Goal: Task Accomplishment & Management: Manage account settings

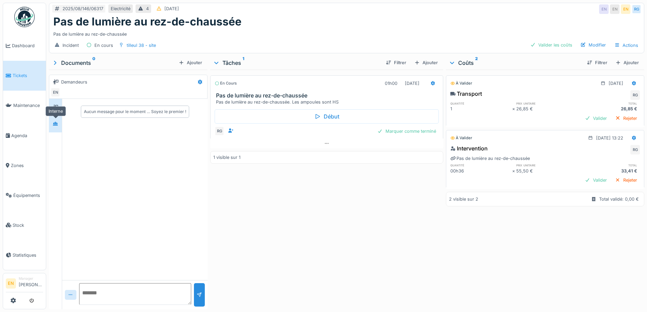
click at [56, 122] on icon at bounding box center [55, 124] width 5 height 4
click at [290, 210] on div "En cours 01h00 18/08/2025 Pas de lumière au rez-de-chaussée Pas de lumière au r…" at bounding box center [326, 188] width 233 height 237
click at [408, 132] on div "Marquer comme terminé" at bounding box center [407, 131] width 64 height 9
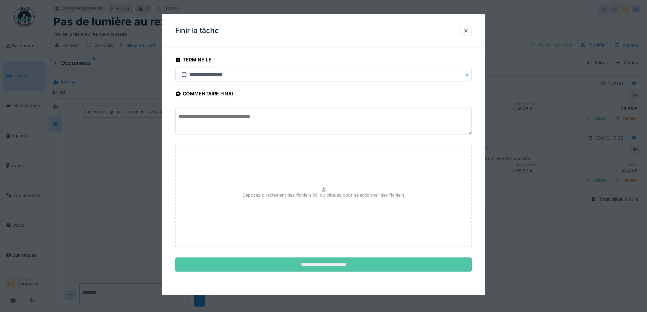
scroll to position [5, 0]
click at [312, 265] on input "**********" at bounding box center [323, 265] width 297 height 14
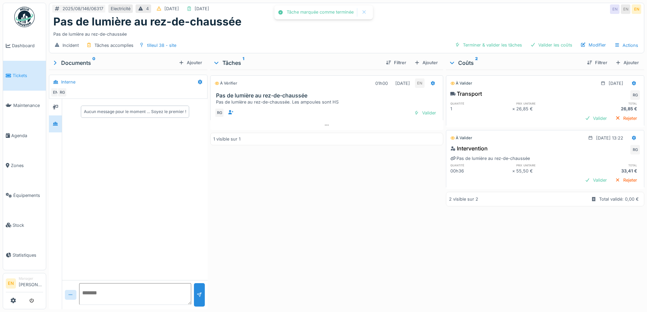
click at [320, 213] on div "À vérifier 01h00 18/08/2025 EN Pas de lumière au rez-de-chaussée Pas de lumière…" at bounding box center [326, 188] width 233 height 237
click at [553, 41] on div "Valider les coûts" at bounding box center [552, 44] width 48 height 9
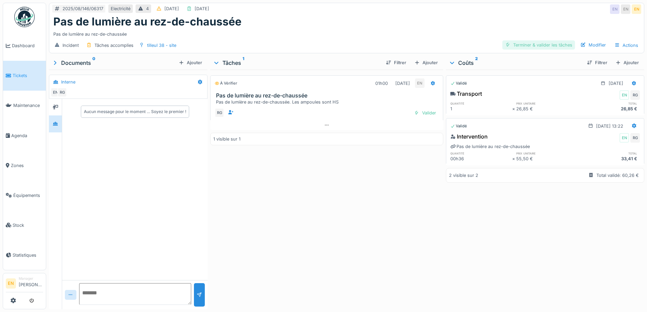
click at [545, 41] on div "Terminer & valider les tâches" at bounding box center [539, 44] width 73 height 9
click at [529, 41] on div "Approuver et clôturer le ticket" at bounding box center [537, 44] width 75 height 9
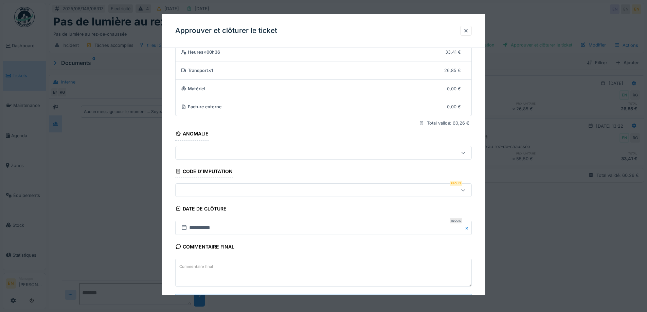
scroll to position [58, 0]
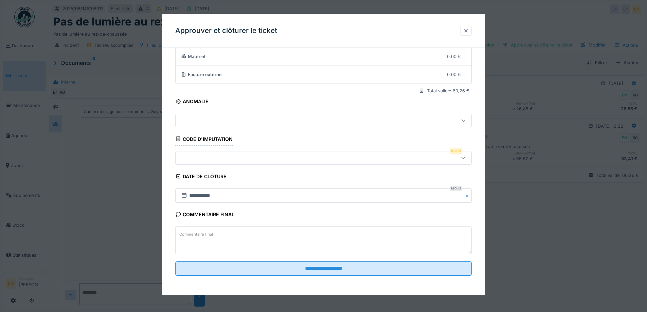
click at [469, 157] on div at bounding box center [463, 158] width 16 height 13
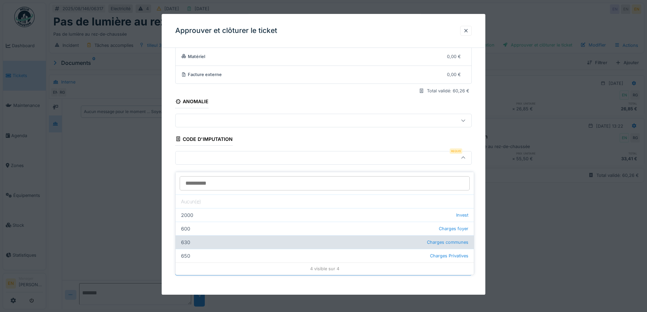
click at [328, 239] on div "630 Charges communes" at bounding box center [325, 243] width 298 height 14
type input "***"
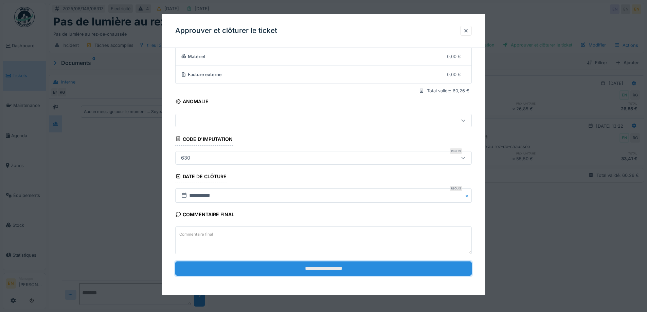
click at [310, 266] on input "**********" at bounding box center [323, 269] width 297 height 14
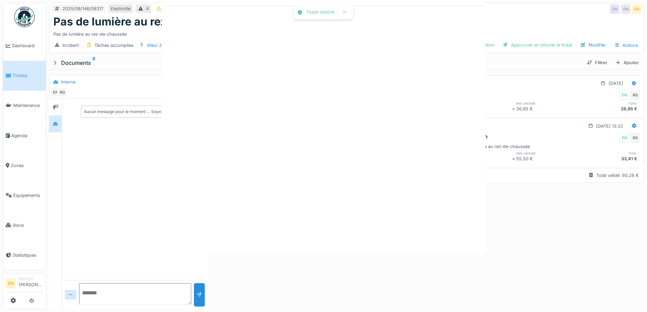
scroll to position [0, 0]
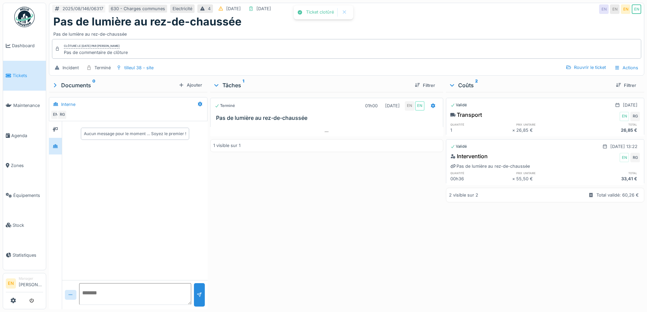
click at [311, 242] on div "Terminé 01h00 18/08/2025 EN EN Pas de lumière au rez-de-chaussée 1 visible sur 1" at bounding box center [326, 199] width 233 height 215
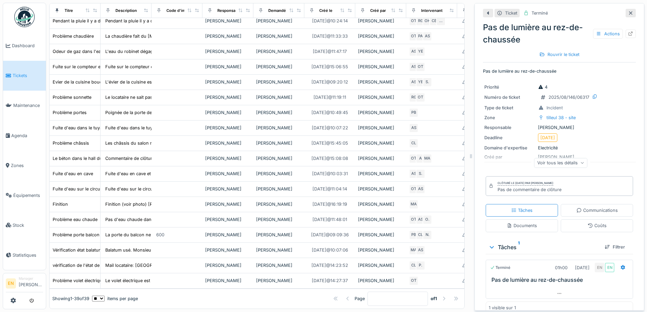
scroll to position [533, 0]
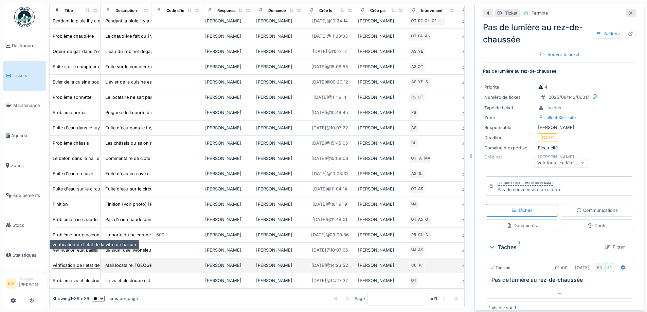
click at [78, 262] on div "vérification de l'état de la vitre de balcon" at bounding box center [95, 265] width 84 height 6
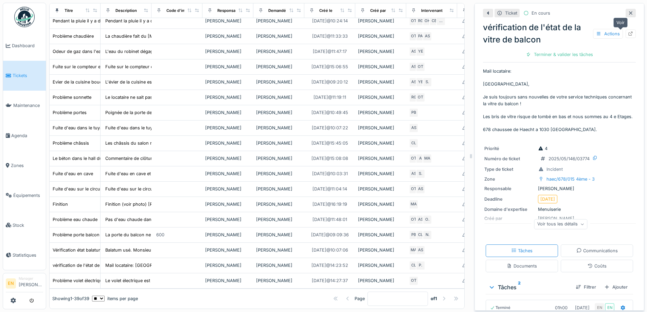
click at [629, 32] on icon at bounding box center [631, 34] width 4 height 4
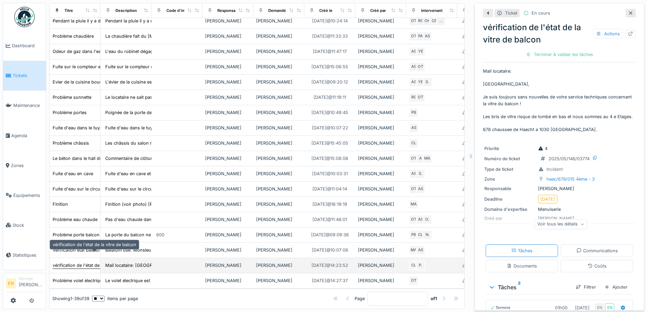
click at [67, 262] on div "vérification de l'état de la vitre de balcon" at bounding box center [95, 265] width 84 height 6
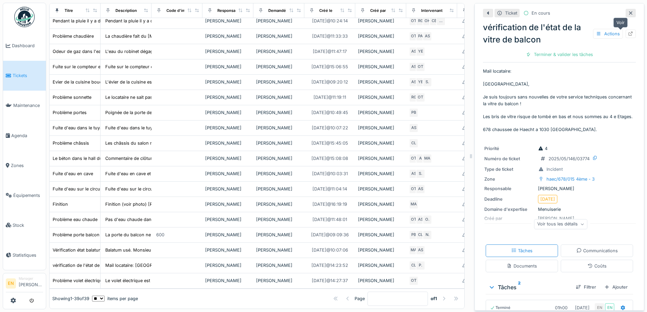
click at [629, 32] on icon at bounding box center [631, 34] width 4 height 4
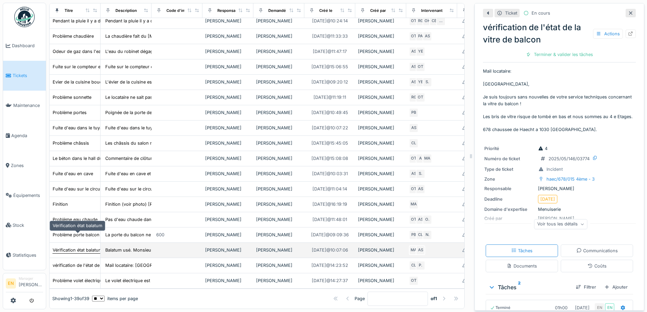
click at [83, 247] on div "Vérification état balatum" at bounding box center [78, 250] width 50 height 6
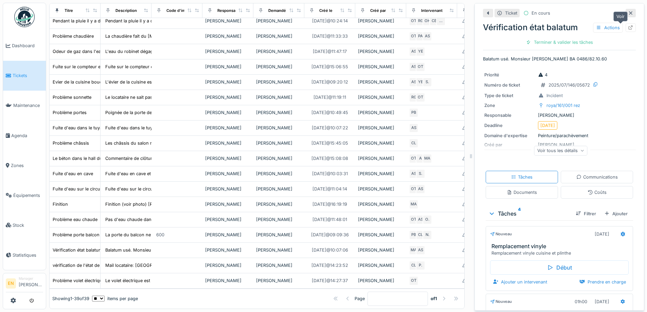
click at [628, 25] on icon at bounding box center [630, 27] width 5 height 4
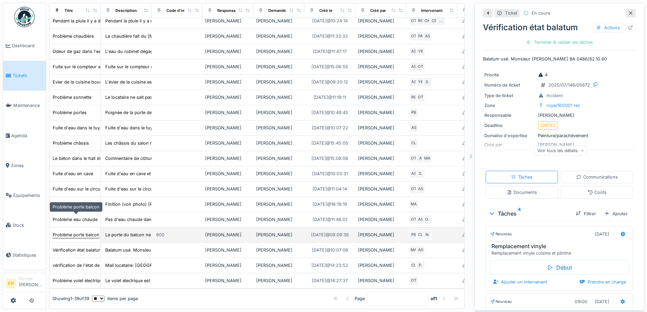
click at [80, 232] on div "Problème porte balcon" at bounding box center [76, 235] width 47 height 6
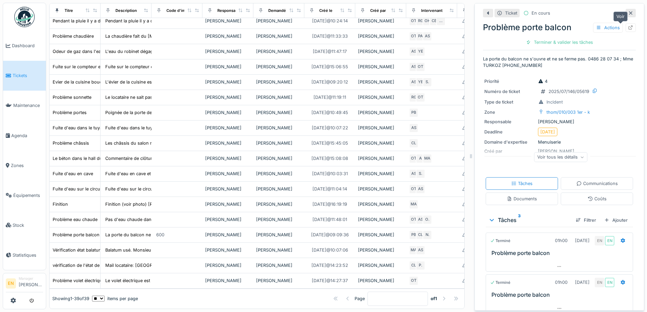
click at [628, 25] on icon at bounding box center [630, 27] width 5 height 4
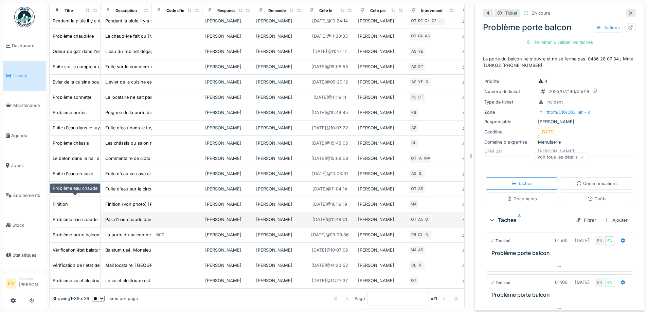
click at [86, 216] on div "Problème eau chaude" at bounding box center [75, 219] width 45 height 6
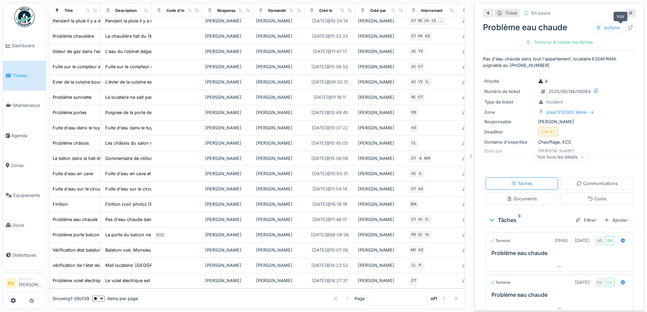
click at [629, 25] on icon at bounding box center [631, 27] width 4 height 4
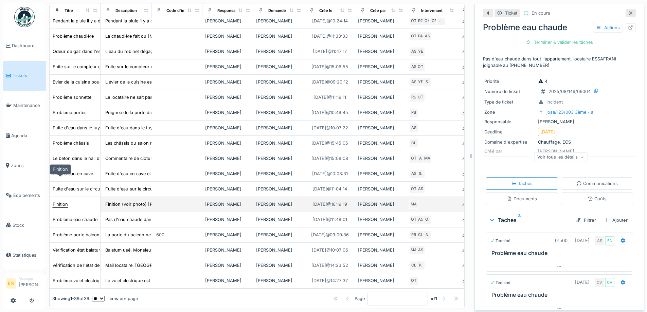
click at [61, 201] on div "Finition" at bounding box center [60, 204] width 15 height 6
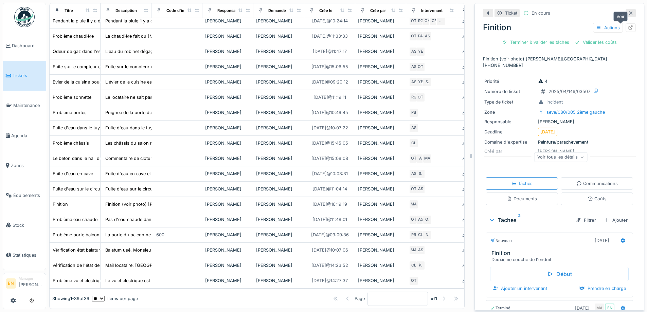
click at [628, 25] on icon at bounding box center [630, 27] width 5 height 4
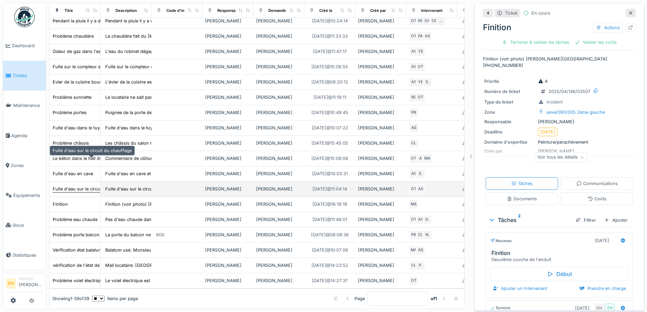
click at [79, 186] on div "Fuite d'eau sur le circuit du chauffage" at bounding box center [92, 189] width 80 height 7
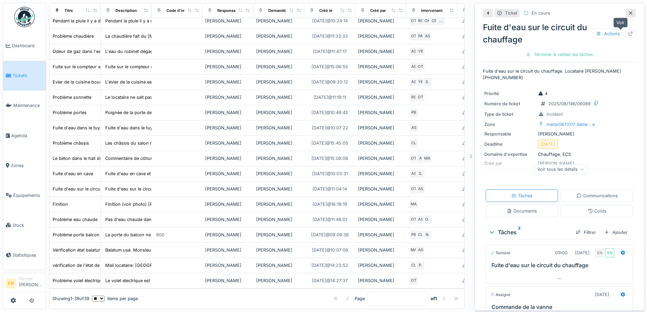
click at [628, 32] on icon at bounding box center [630, 34] width 5 height 4
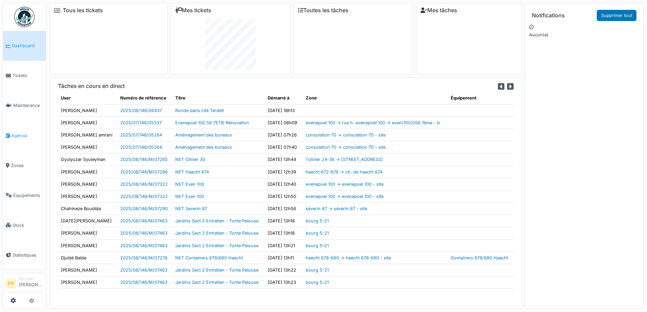
click at [19, 136] on span "Agenda" at bounding box center [27, 136] width 32 height 6
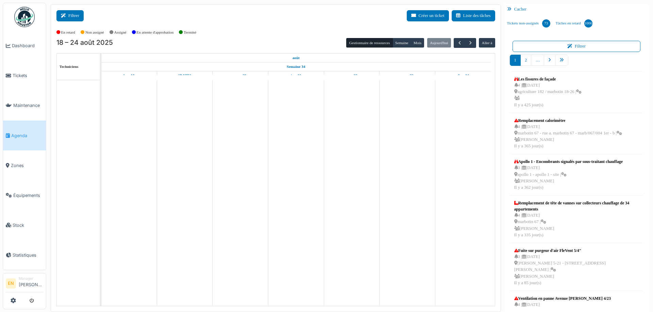
click at [77, 17] on button "Filtrer" at bounding box center [69, 15] width 27 height 11
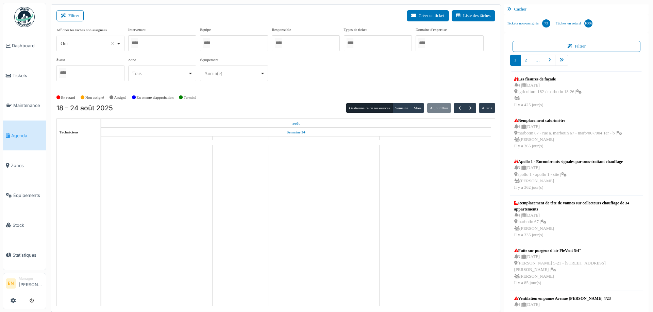
click at [119, 44] on div "Oui Remove item" at bounding box center [90, 44] width 62 height 10
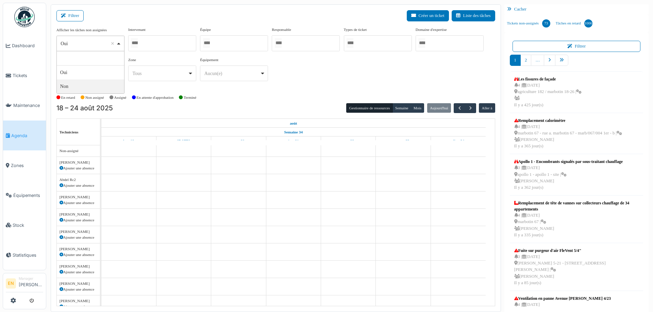
click at [102, 94] on div "Oui Non" at bounding box center [90, 72] width 68 height 43
select select "**"
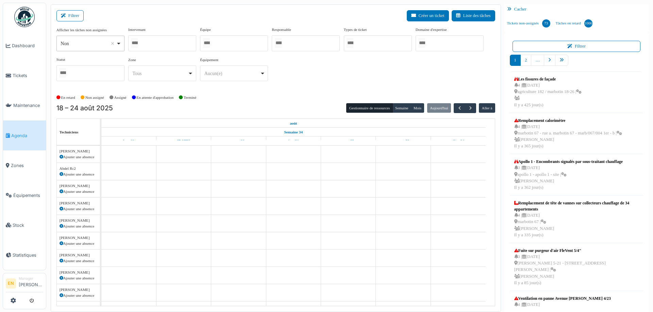
click at [181, 42] on div at bounding box center [162, 43] width 68 height 16
type input "****"
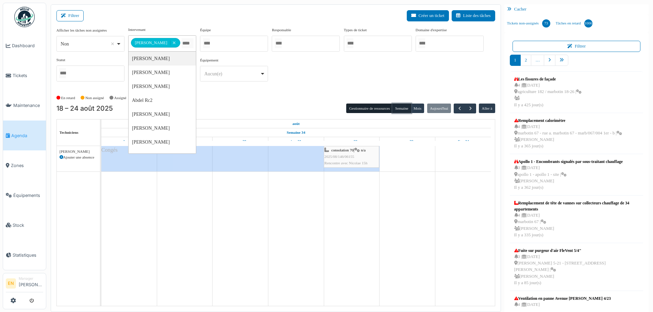
click at [400, 110] on button "Semaine" at bounding box center [401, 109] width 19 height 10
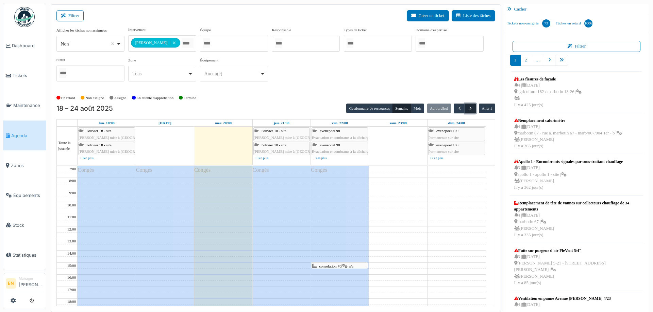
click at [468, 108] on span "button" at bounding box center [470, 109] width 6 height 6
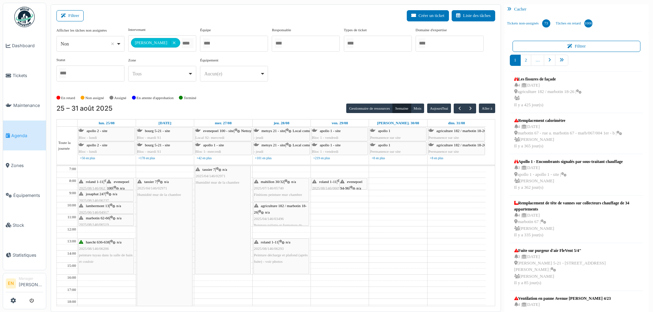
click at [466, 74] on div "**********" at bounding box center [275, 57] width 438 height 60
click at [329, 74] on div "**********" at bounding box center [275, 57] width 438 height 60
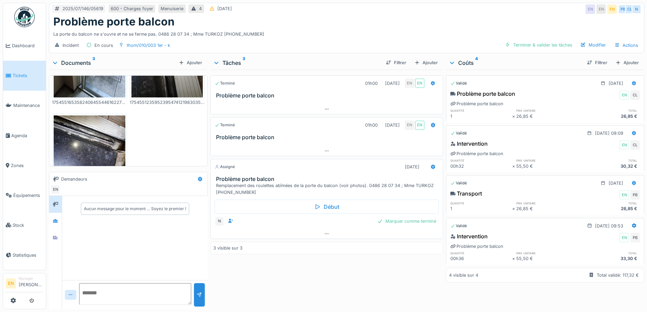
scroll to position [91, 0]
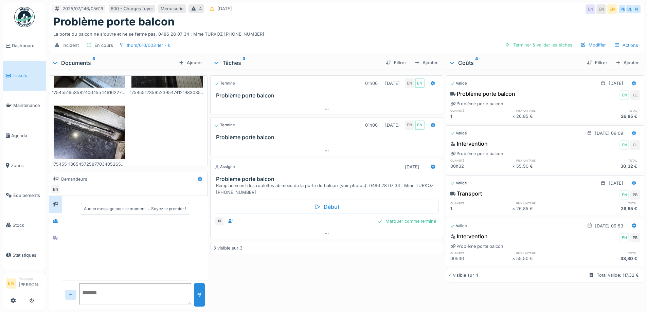
click at [320, 273] on div "Terminé 01h00 [DATE] EN EN Problème porte balcon Terminé 01h00 [DATE] EN EN Pro…" at bounding box center [326, 188] width 233 height 237
click at [60, 221] on div at bounding box center [55, 221] width 10 height 8
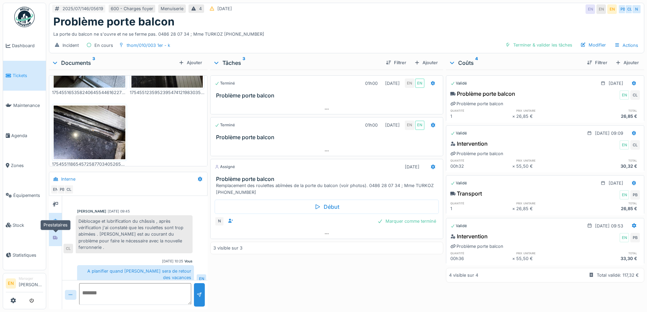
click at [56, 238] on icon at bounding box center [55, 238] width 5 height 4
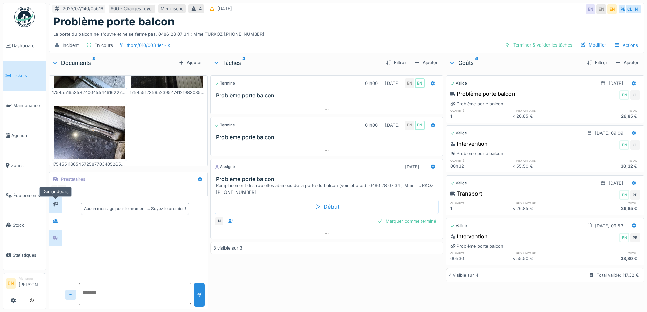
click at [59, 205] on div at bounding box center [55, 204] width 10 height 8
click at [278, 278] on div "Terminé 01h00 [DATE] EN EN Problème porte balcon Terminé 01h00 [DATE] EN EN Pro…" at bounding box center [326, 188] width 233 height 237
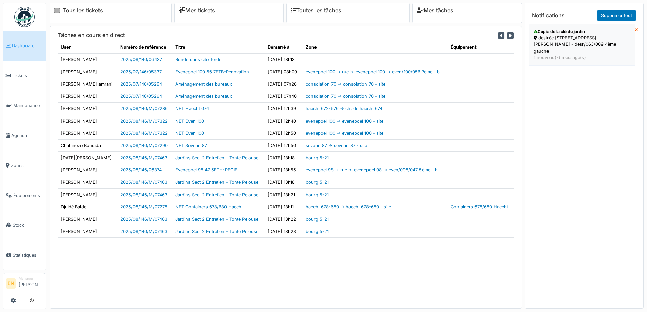
click at [582, 38] on div "destrée [STREET_ADDRESS][PERSON_NAME] - desr/063/009 4ème gauche" at bounding box center [582, 45] width 97 height 20
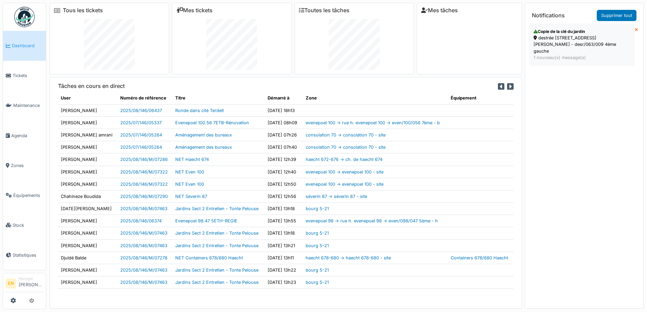
click at [557, 39] on div "destrée [STREET_ADDRESS][PERSON_NAME] - desr/063/009 4ème gauche" at bounding box center [582, 45] width 97 height 20
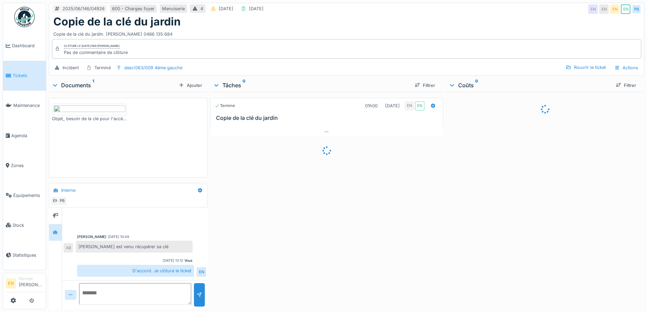
scroll to position [30, 0]
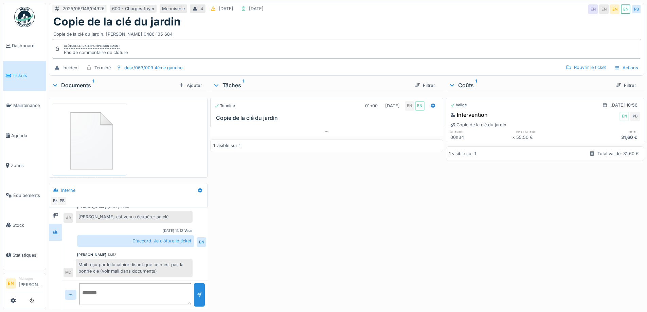
click at [288, 208] on div "Terminé 01h00 19/06/2025 EN EN Copie de la clé du jardin 1 visible sur 1" at bounding box center [326, 199] width 233 height 215
click at [112, 272] on div "Mail reçu par le locataire disant que ce n'est pas la bonne clé (voir mail dans…" at bounding box center [134, 268] width 117 height 18
click at [239, 264] on div "Terminé 01h00 19/06/2025 EN EN Copie de la clé du jardin 1 visible sur 1" at bounding box center [326, 199] width 233 height 215
click at [227, 242] on div "Terminé 01h00 19/06/2025 EN EN Copie de la clé du jardin 1 visible sur 1" at bounding box center [326, 199] width 233 height 215
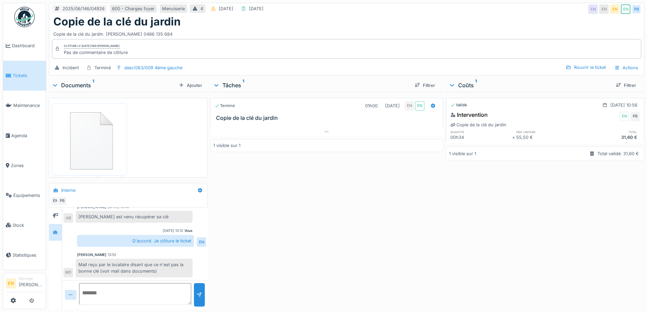
scroll to position [7, 0]
click at [262, 219] on div "Terminé 01h00 19/06/2025 EN EN Copie de la clé du jardin 1 visible sur 1" at bounding box center [326, 199] width 233 height 215
click at [232, 238] on div "Terminé 01h00 19/06/2025 EN EN Copie de la clé du jardin 1 visible sur 1" at bounding box center [326, 199] width 233 height 215
click at [494, 22] on div "Copie de la clé du jardin" at bounding box center [346, 21] width 587 height 13
click at [337, 203] on div "Terminé 01h00 19/06/2025 EN EN Copie de la clé du jardin 1 visible sur 1" at bounding box center [326, 199] width 233 height 215
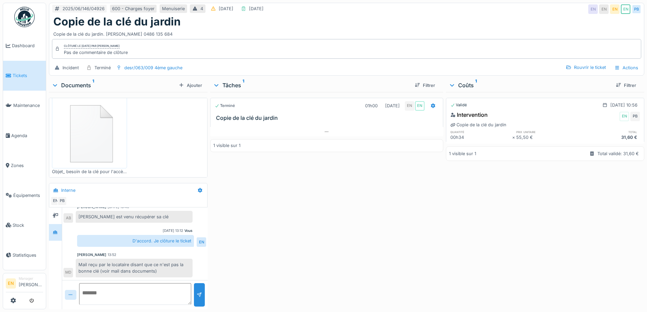
click at [310, 207] on div "Terminé 01h00 19/06/2025 EN EN Copie de la clé du jardin 1 visible sur 1" at bounding box center [326, 199] width 233 height 215
click at [323, 227] on div "Terminé 01h00 19/06/2025 EN EN Copie de la clé du jardin 1 visible sur 1" at bounding box center [326, 199] width 233 height 215
click at [366, 20] on div "Copie de la clé du jardin" at bounding box center [346, 21] width 587 height 13
click at [301, 248] on div "Terminé 01h00 19/06/2025 EN EN Copie de la clé du jardin 1 visible sur 1" at bounding box center [326, 199] width 233 height 215
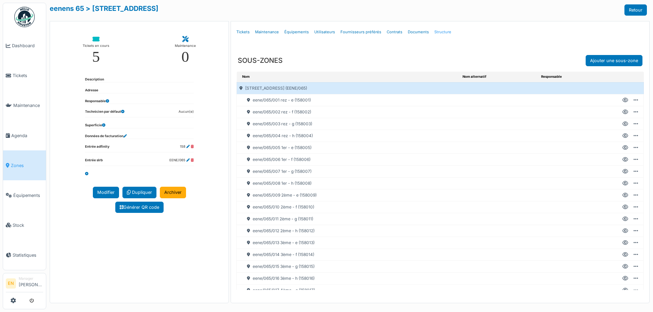
scroll to position [75, 0]
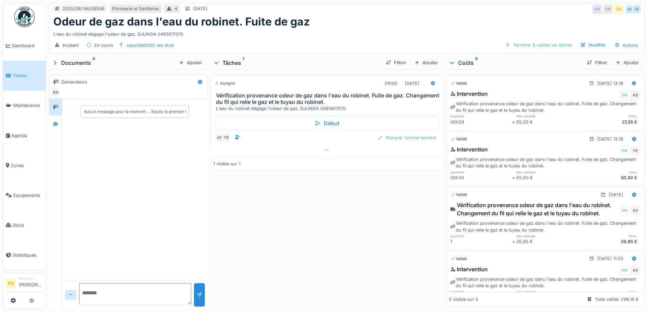
drag, startPoint x: 359, startPoint y: 11, endPoint x: 416, endPoint y: 2, distance: 57.4
click at [362, 11] on div "2025/08/146/06506 [GEOGRAPHIC_DATA] et Sanitaires 4 [DATE] EN EN EN AS YE" at bounding box center [346, 9] width 595 height 12
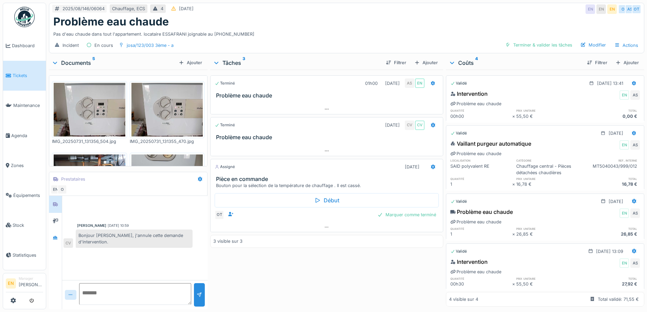
scroll to position [5, 0]
click at [140, 242] on div "Bonjour Olivier, j'annule cette demande d'intervention." at bounding box center [134, 239] width 117 height 18
click at [309, 266] on div "Terminé 01h00 31/07/2025 AS EN Problème eau chaude Terminé 05/08/2025 CV CV Pro…" at bounding box center [326, 188] width 233 height 237
click at [294, 279] on div "Terminé 01h00 31/07/2025 AS EN Problème eau chaude Terminé 05/08/2025 CV CV Pro…" at bounding box center [326, 188] width 233 height 237
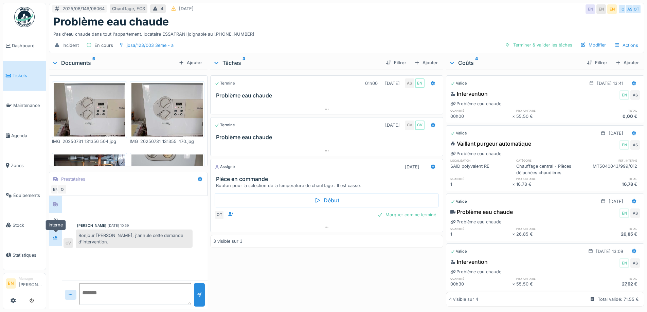
click at [55, 238] on icon at bounding box center [55, 238] width 5 height 4
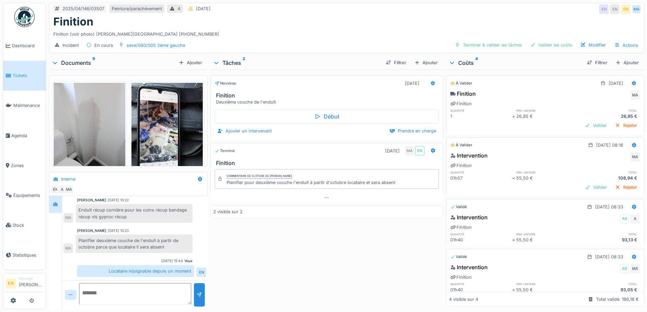
scroll to position [5, 0]
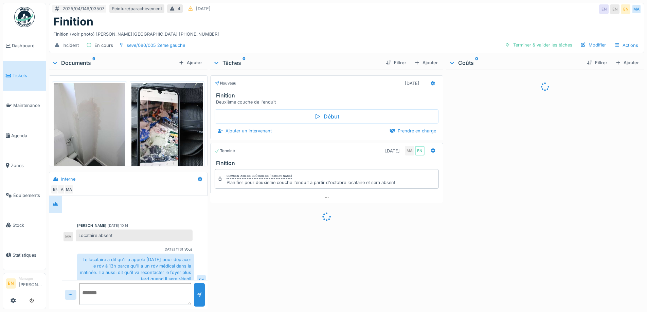
scroll to position [123, 0]
